Goal: Information Seeking & Learning: Learn about a topic

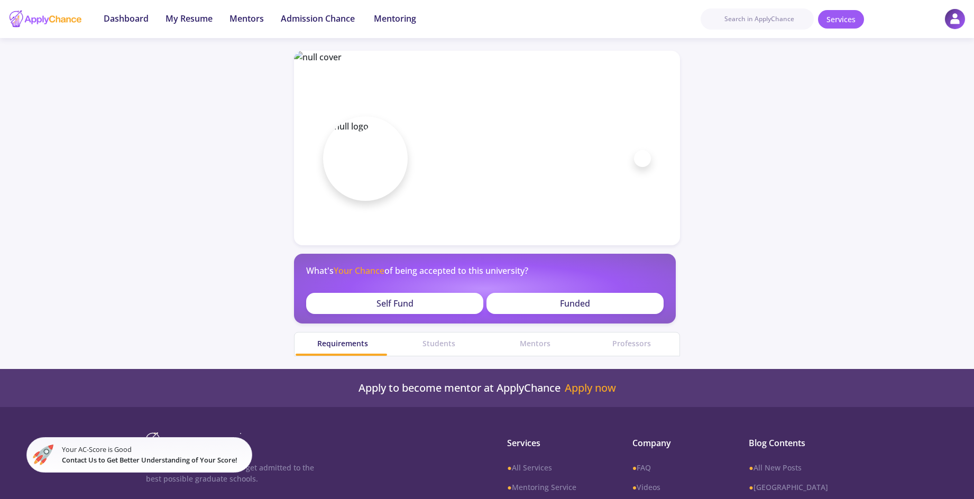
scroll to position [127, 0]
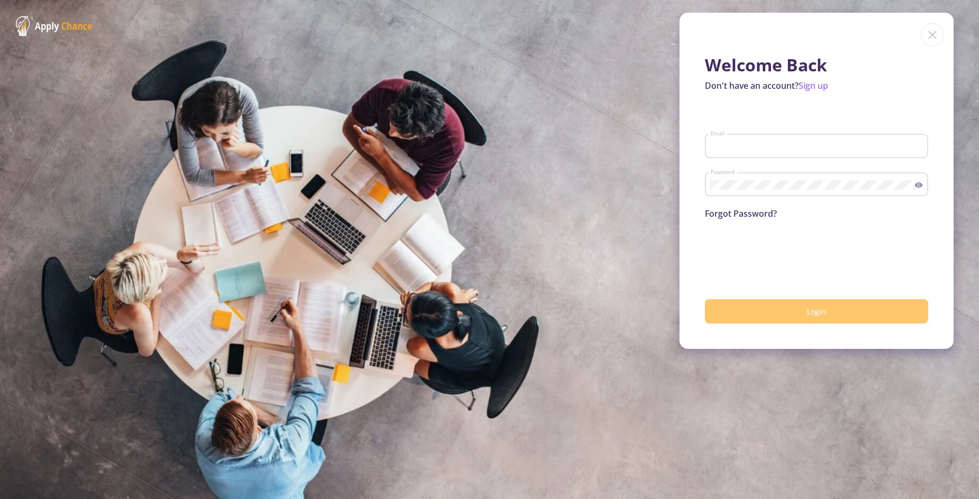
type input "r.rafati73@gmail.com"
click at [743, 312] on button "Login" at bounding box center [816, 311] width 223 height 25
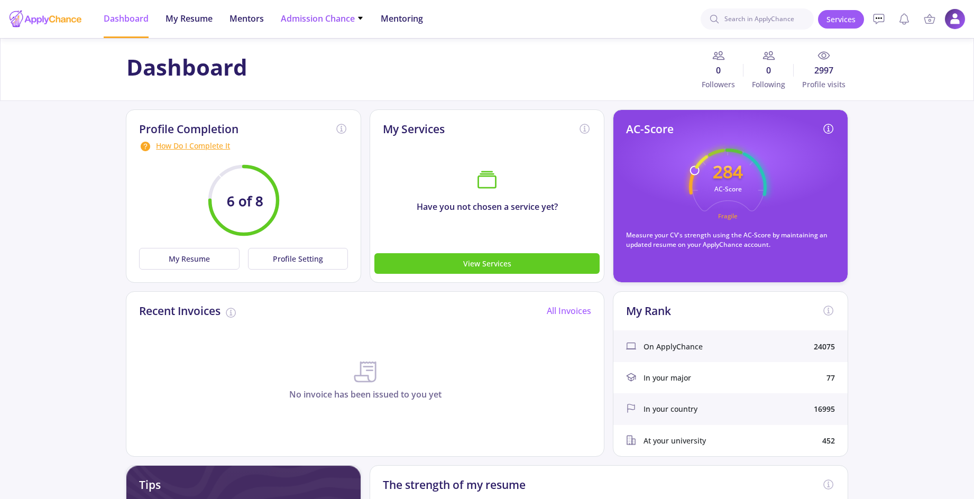
click at [327, 30] on li "Admission Chance With Minimum Requirements Only My Chance of Admission" at bounding box center [322, 19] width 83 height 38
click at [353, 19] on span "Admission Chance" at bounding box center [322, 18] width 83 height 13
click at [337, 53] on link "With Minimum Requirements" at bounding box center [343, 55] width 125 height 20
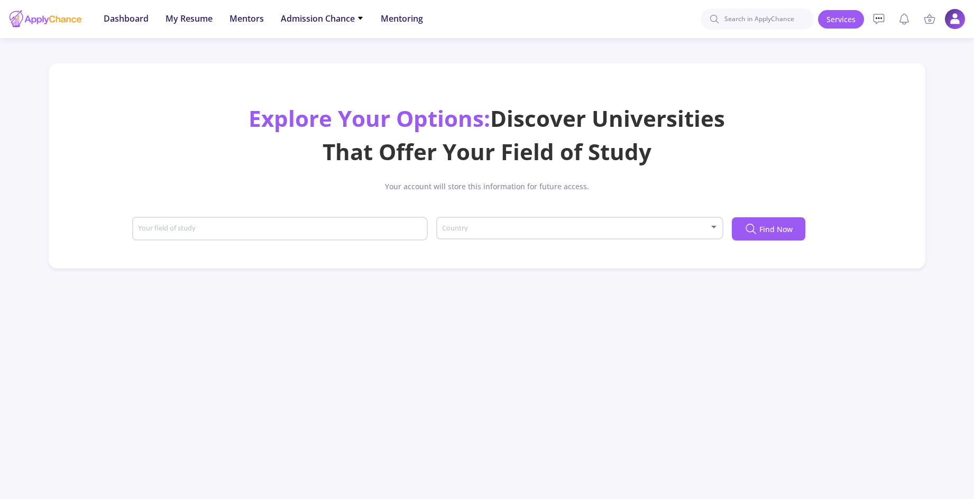
click at [503, 228] on span at bounding box center [576, 228] width 265 height 7
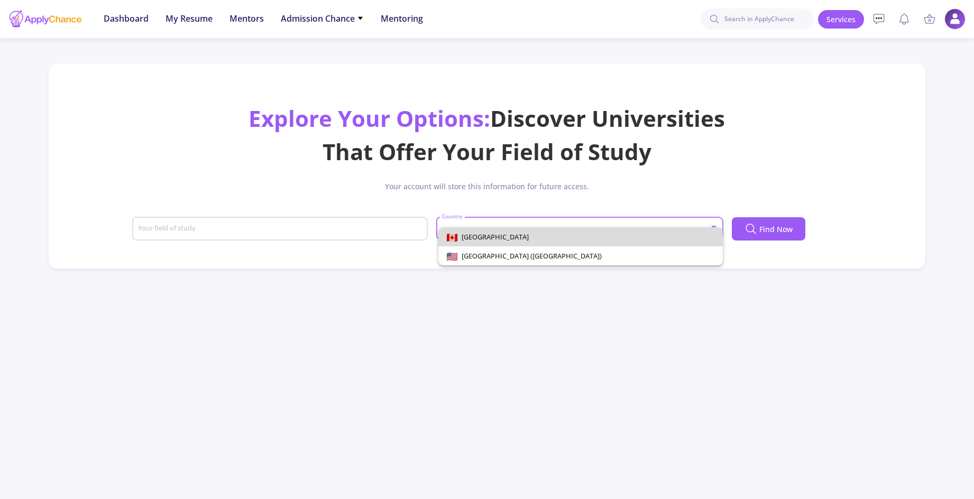
click at [500, 238] on span "[GEOGRAPHIC_DATA]" at bounding box center [581, 236] width 268 height 19
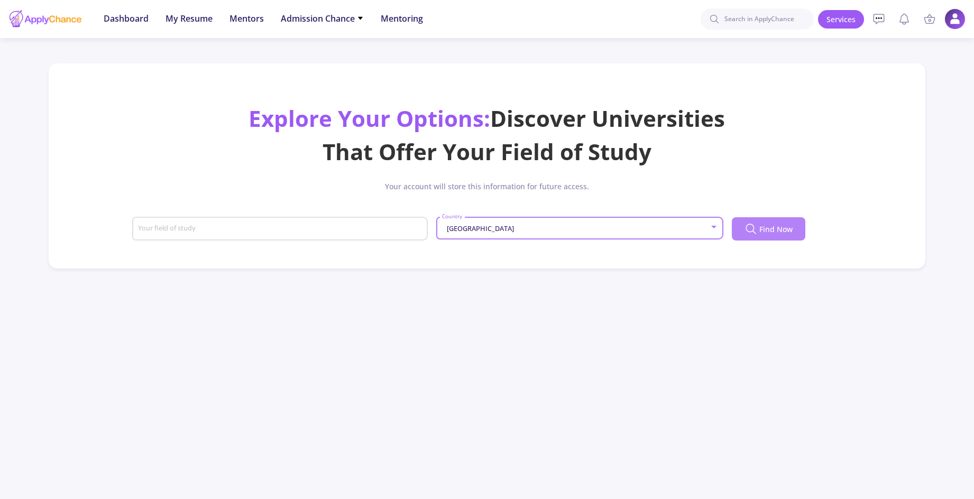
click at [762, 233] on span "Find Now" at bounding box center [776, 229] width 33 height 11
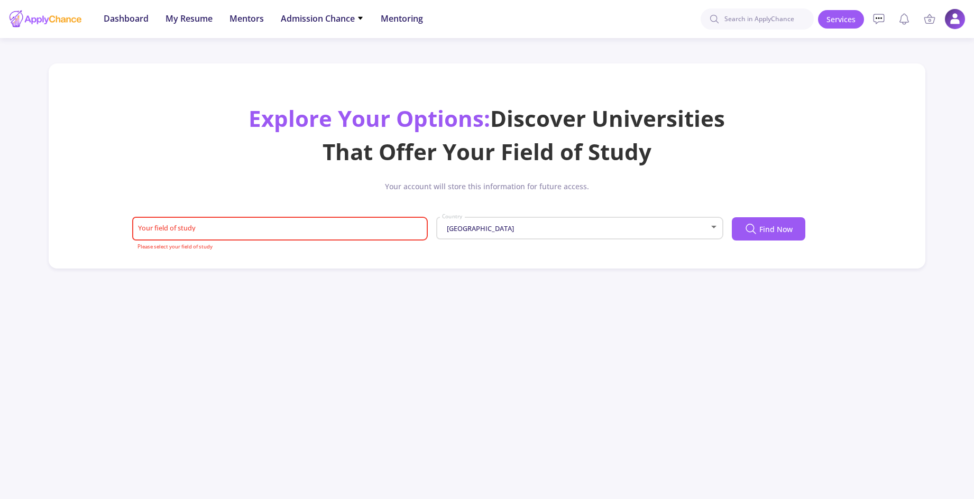
click at [323, 226] on input "Your field of study" at bounding box center [282, 230] width 288 height 10
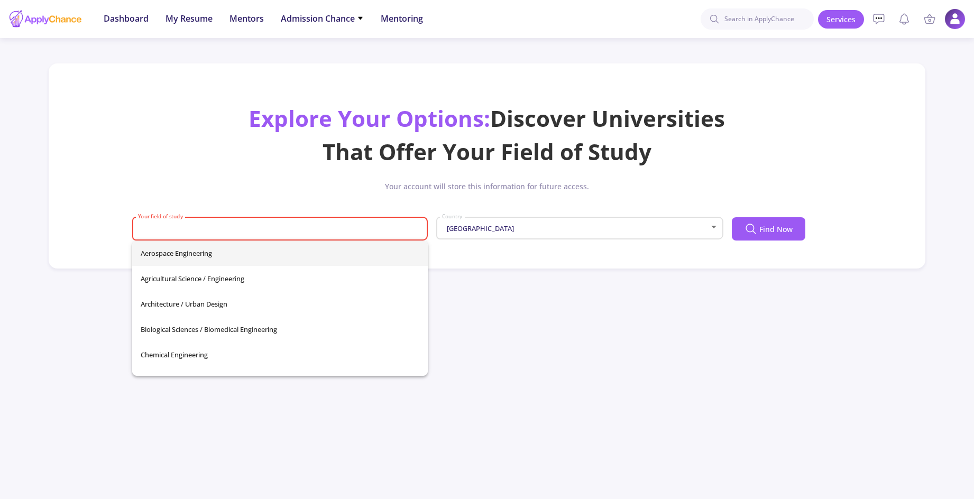
type input "ء"
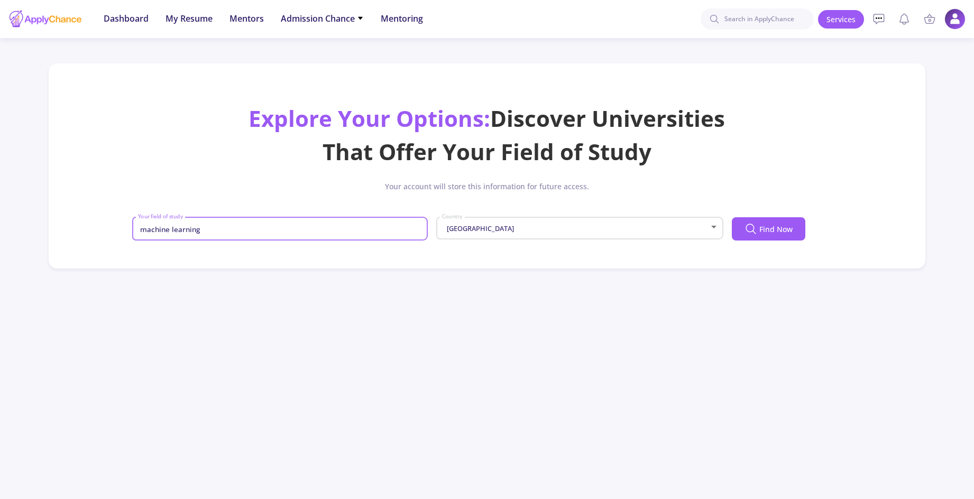
type input "machine learning"
click at [779, 229] on span "Find Now" at bounding box center [776, 229] width 33 height 11
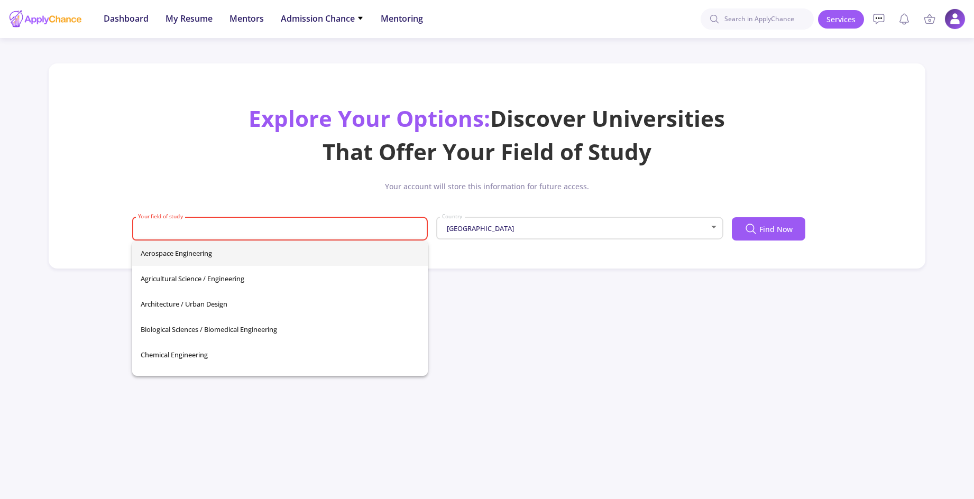
click at [235, 233] on input "Your field of study" at bounding box center [282, 230] width 288 height 10
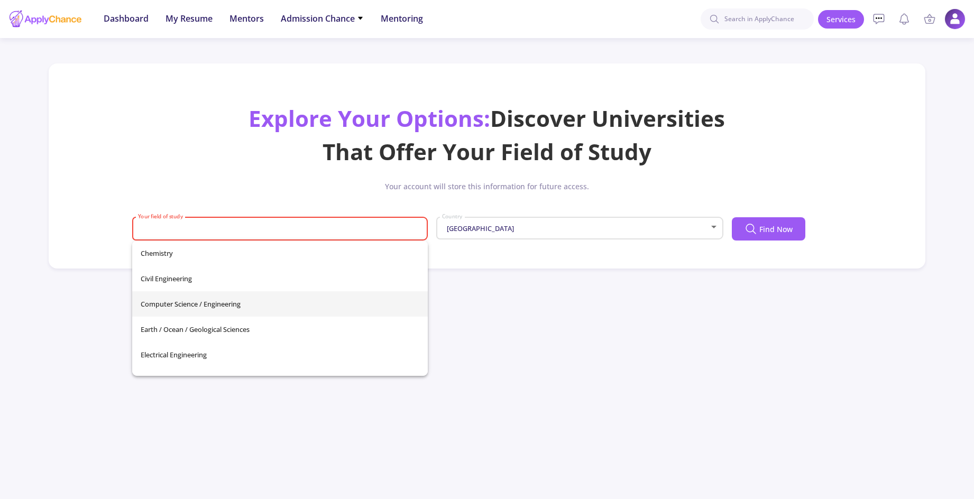
click at [220, 303] on span "Computer Science / Engineering" at bounding box center [280, 303] width 279 height 25
type input "Computer Science / Engineering"
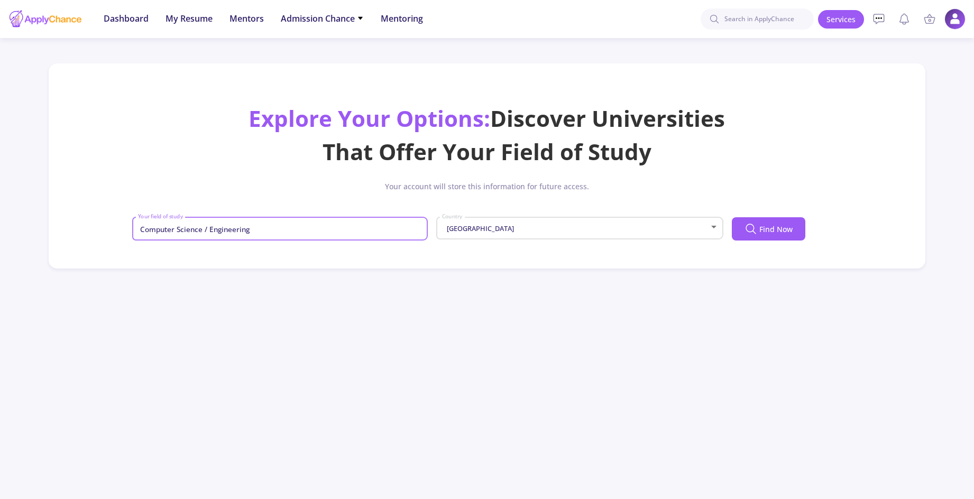
click at [773, 246] on div "Computer Science / Engineering Your field of study Canada Country Find Now" at bounding box center [486, 232] width 709 height 39
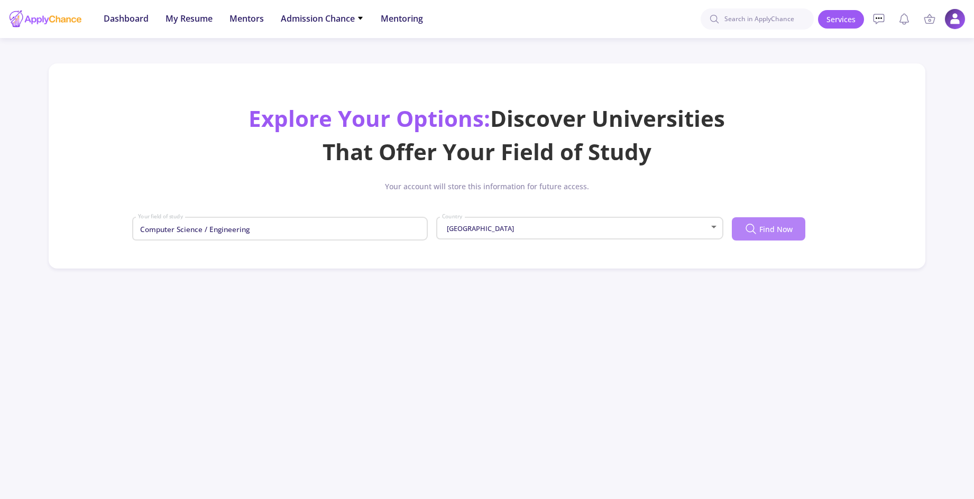
click at [768, 232] on span "Find Now" at bounding box center [776, 229] width 33 height 11
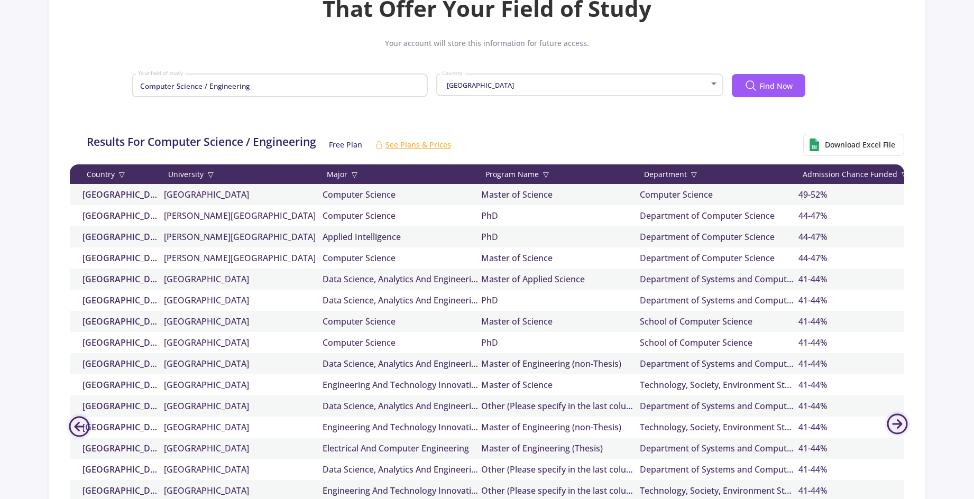
scroll to position [190, 0]
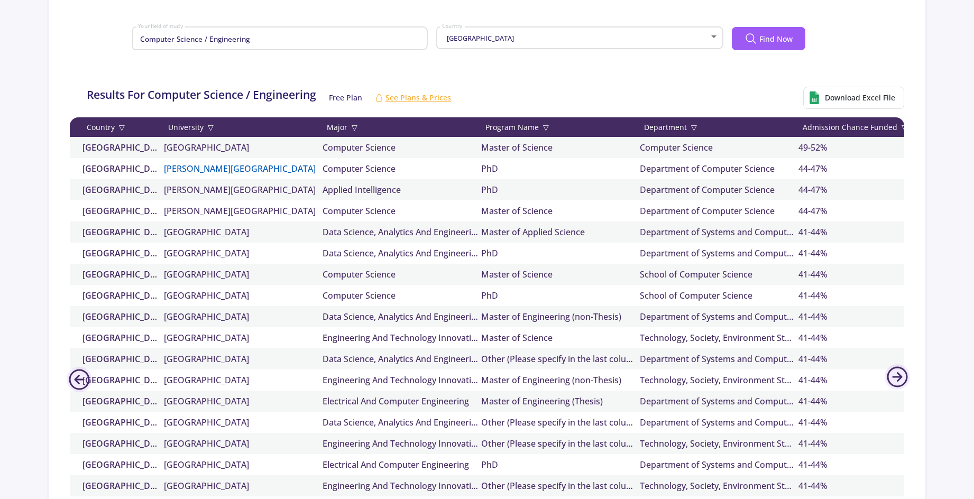
click at [193, 167] on link "Brock University" at bounding box center [243, 168] width 159 height 13
click at [236, 256] on link "[GEOGRAPHIC_DATA]" at bounding box center [243, 253] width 159 height 13
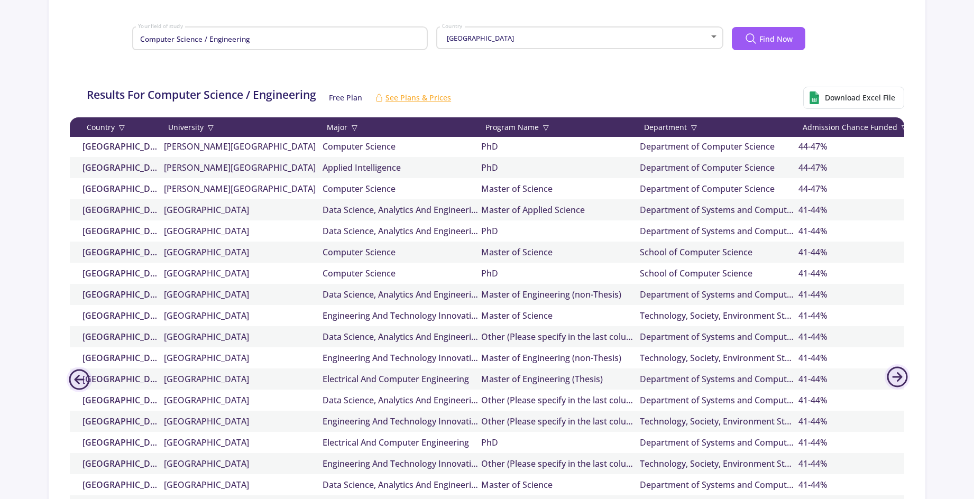
scroll to position [0, 0]
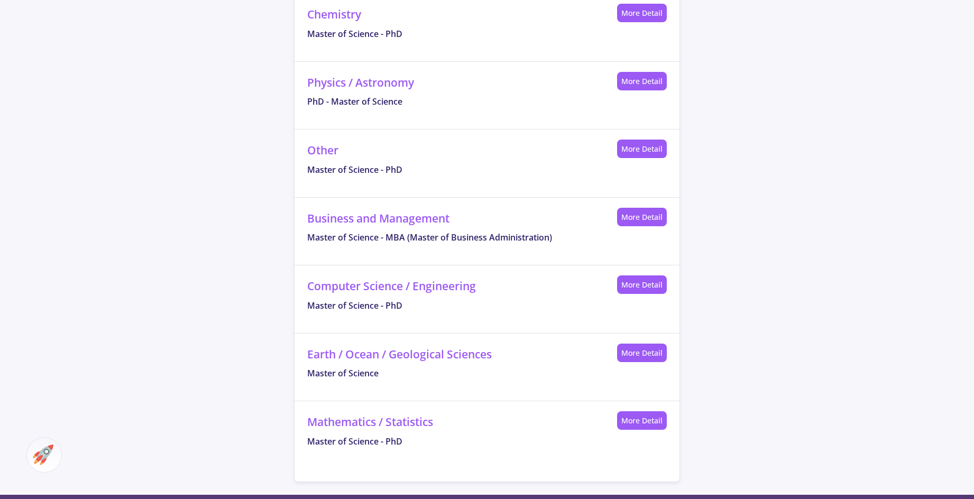
scroll to position [635, 0]
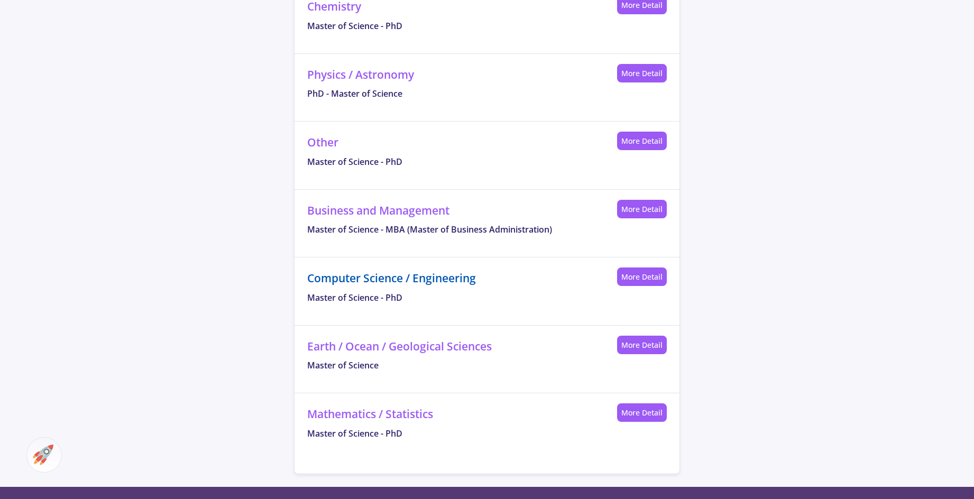
click at [414, 280] on link "Computer Science / Engineering" at bounding box center [391, 278] width 169 height 15
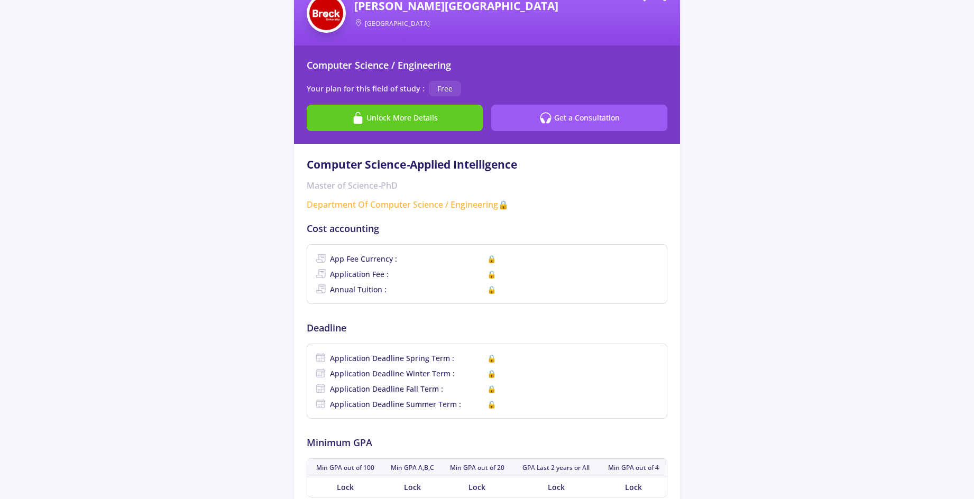
scroll to position [79, 0]
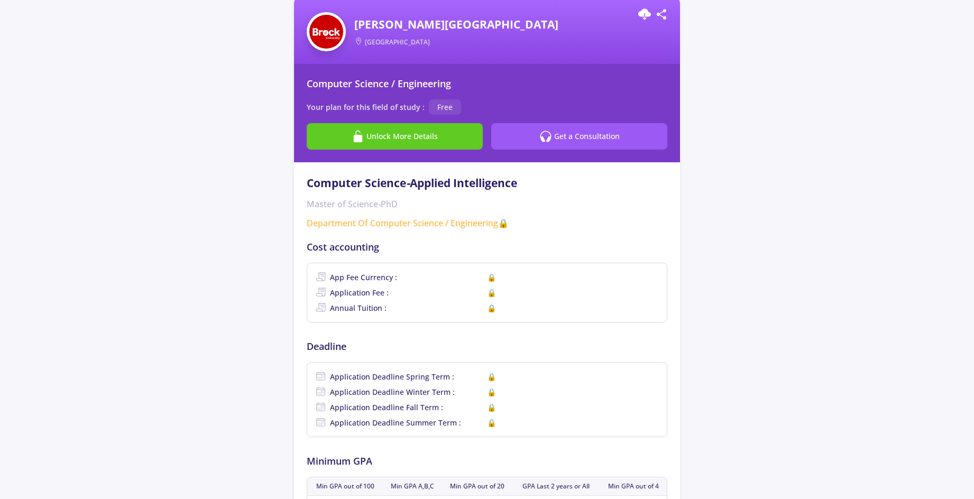
click at [450, 26] on span "[PERSON_NAME][GEOGRAPHIC_DATA]" at bounding box center [500, 24] width 292 height 17
drag, startPoint x: 450, startPoint y: 26, endPoint x: 392, endPoint y: 19, distance: 58.1
click at [392, 19] on span "Brock University" at bounding box center [500, 24] width 292 height 17
drag, startPoint x: 355, startPoint y: 24, endPoint x: 425, endPoint y: 19, distance: 69.5
click at [424, 19] on span "Brock University" at bounding box center [500, 24] width 292 height 17
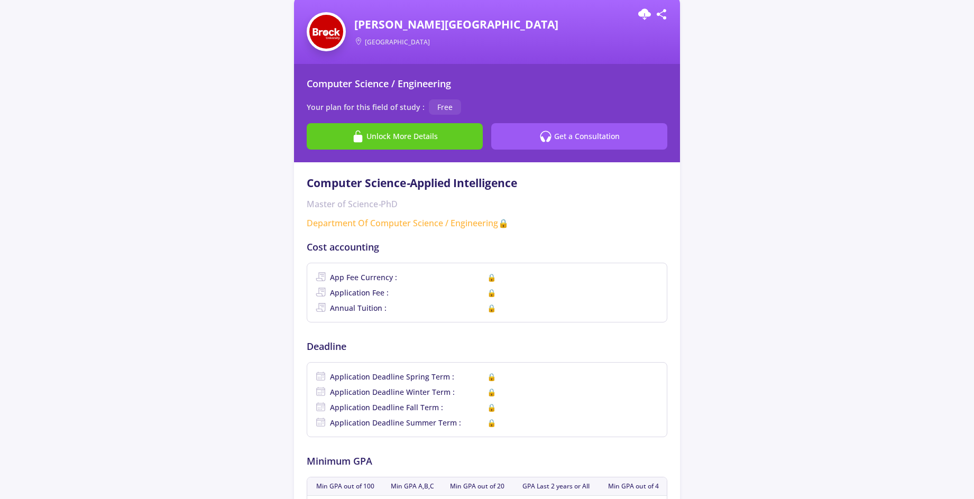
click at [428, 28] on span "Brock University" at bounding box center [500, 24] width 292 height 17
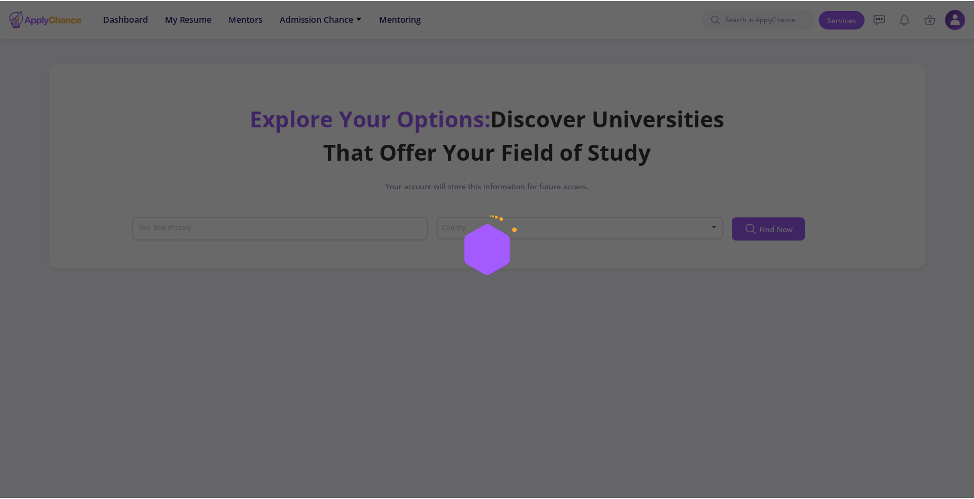
scroll to position [190, 0]
